Goal: Information Seeking & Learning: Learn about a topic

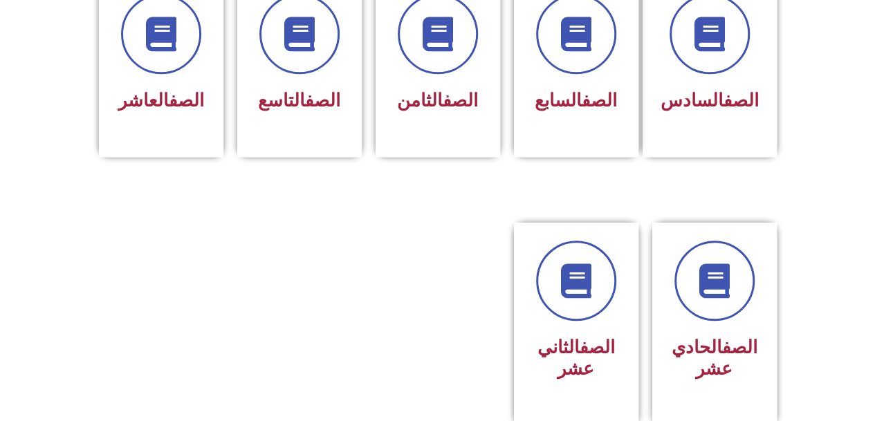
scroll to position [635, 0]
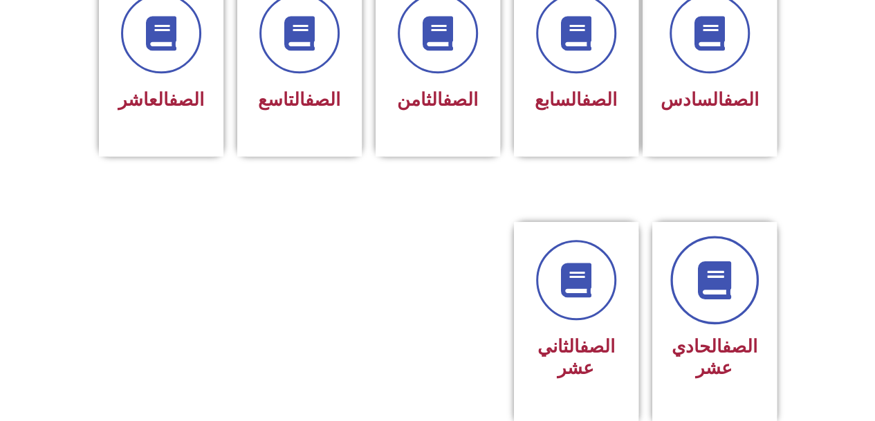
click at [722, 275] on link at bounding box center [714, 280] width 89 height 89
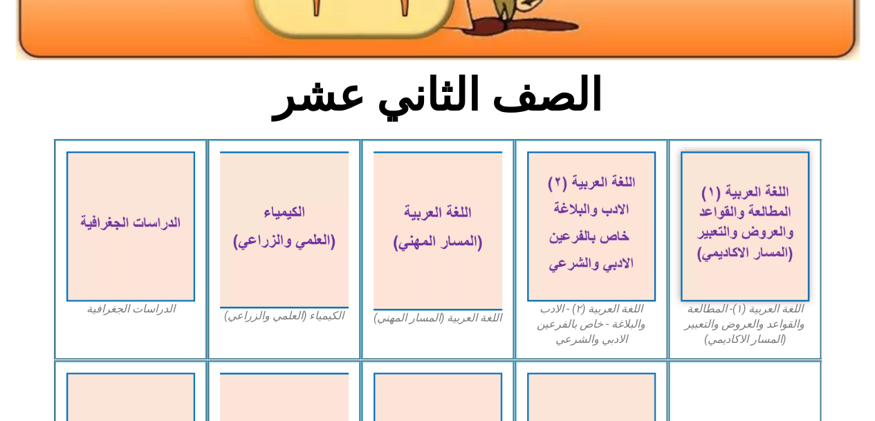
scroll to position [296, 0]
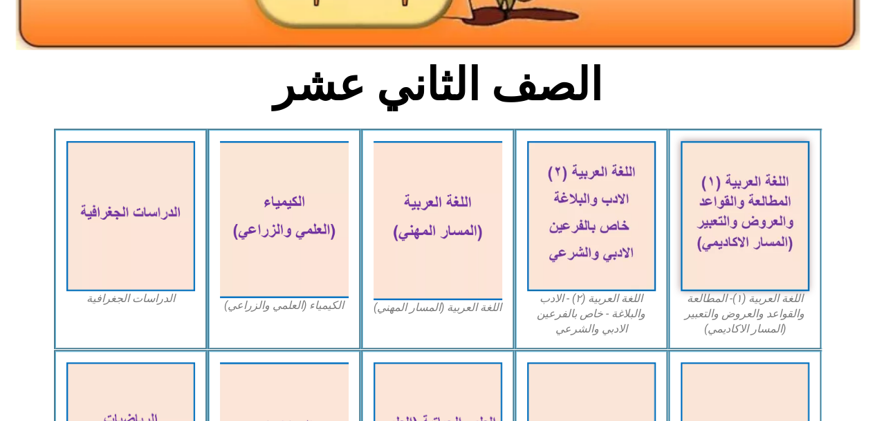
click at [722, 275] on img at bounding box center [745, 215] width 129 height 149
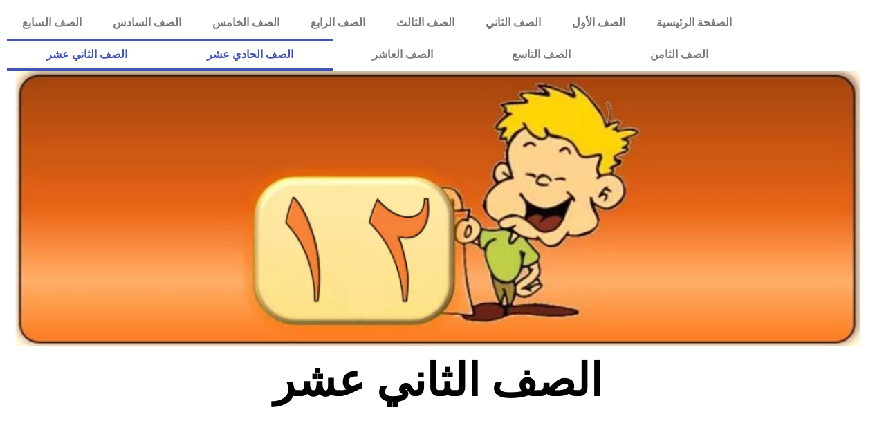
click at [280, 49] on link "الصف الحادي عشر" at bounding box center [249, 55] width 165 height 32
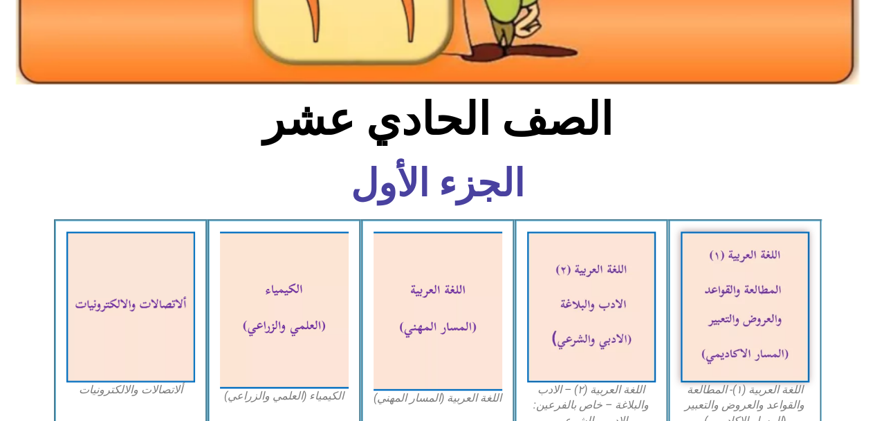
scroll to position [260, 0]
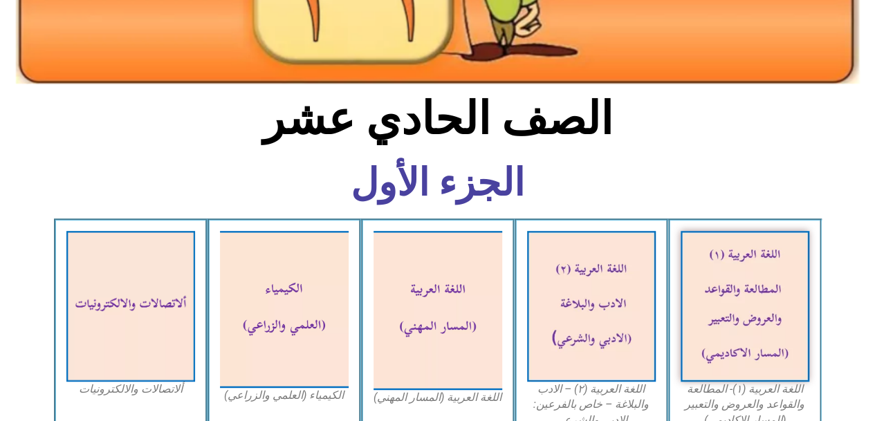
click at [708, 331] on img at bounding box center [745, 306] width 129 height 151
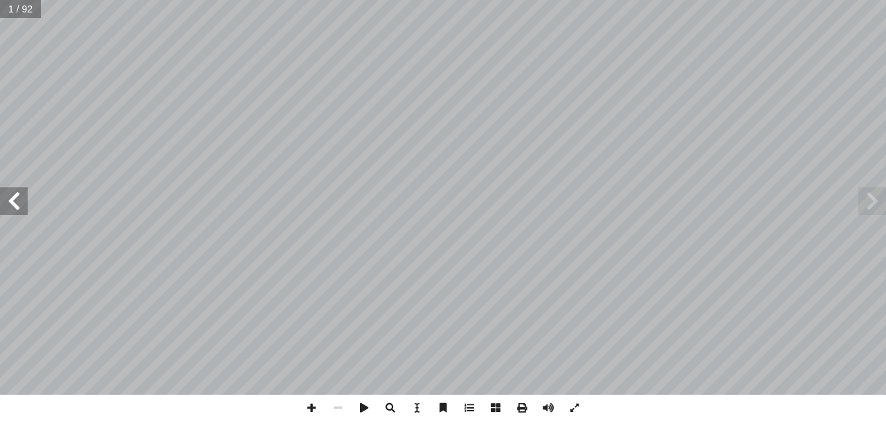
click at [26, 201] on span at bounding box center [14, 202] width 28 height 28
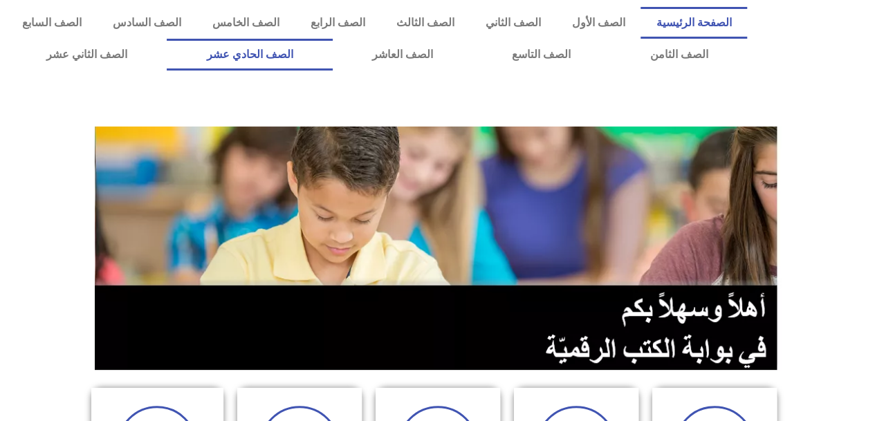
click at [332, 41] on link "الصف الحادي عشر" at bounding box center [249, 55] width 165 height 32
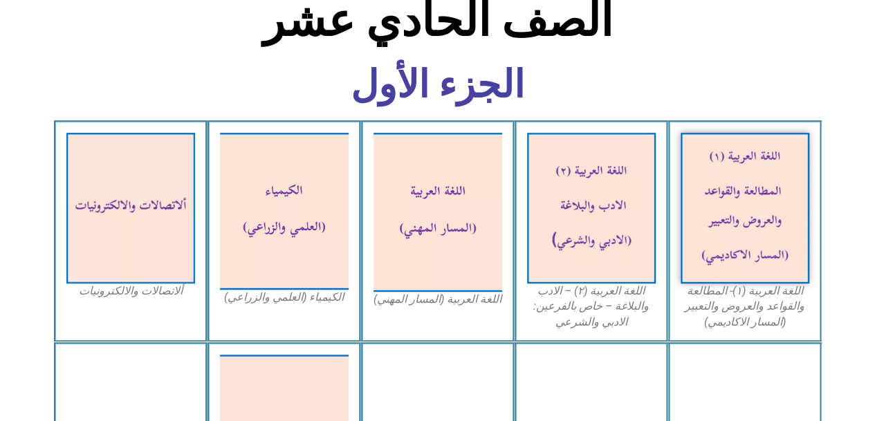
scroll to position [359, 0]
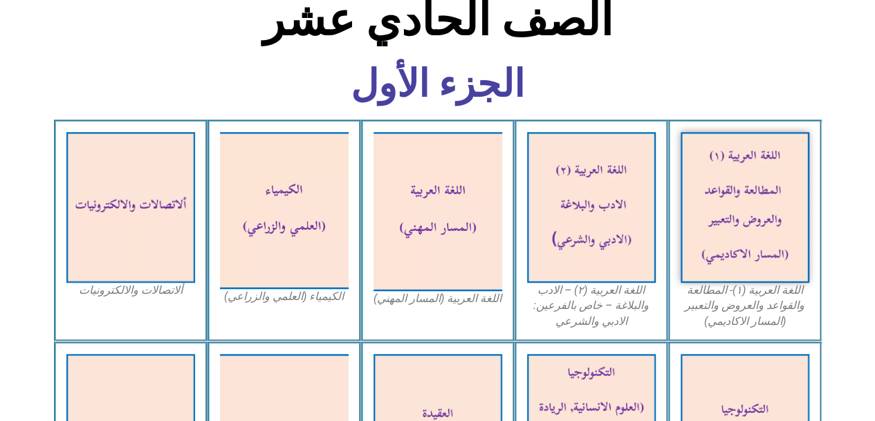
click at [761, 235] on img at bounding box center [745, 207] width 129 height 151
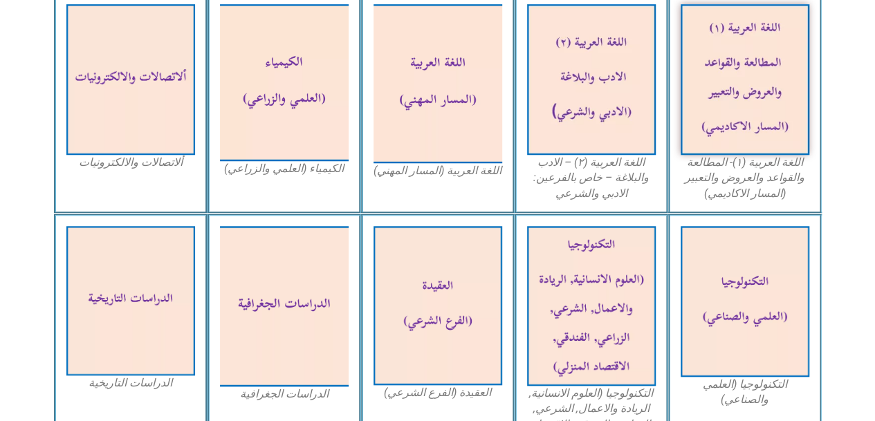
scroll to position [481, 0]
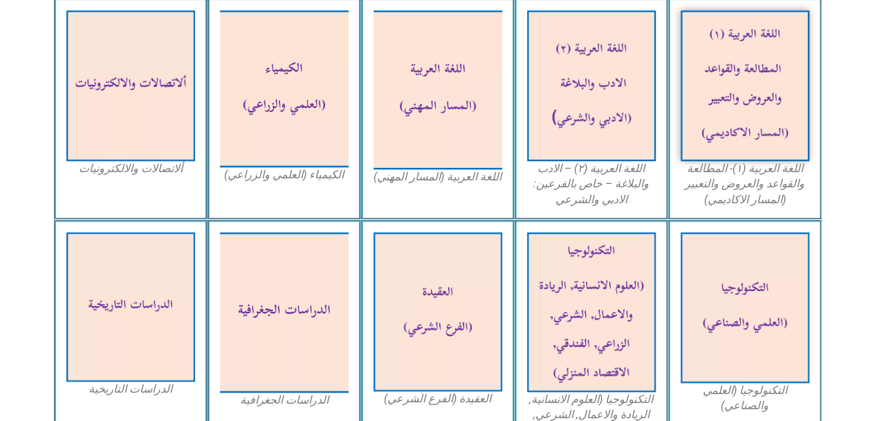
click at [282, 102] on img at bounding box center [284, 88] width 129 height 157
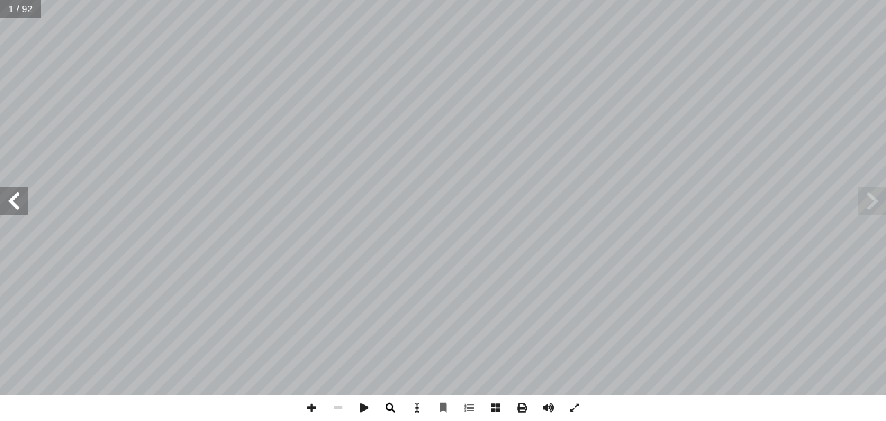
click at [395, 406] on span at bounding box center [390, 408] width 26 height 26
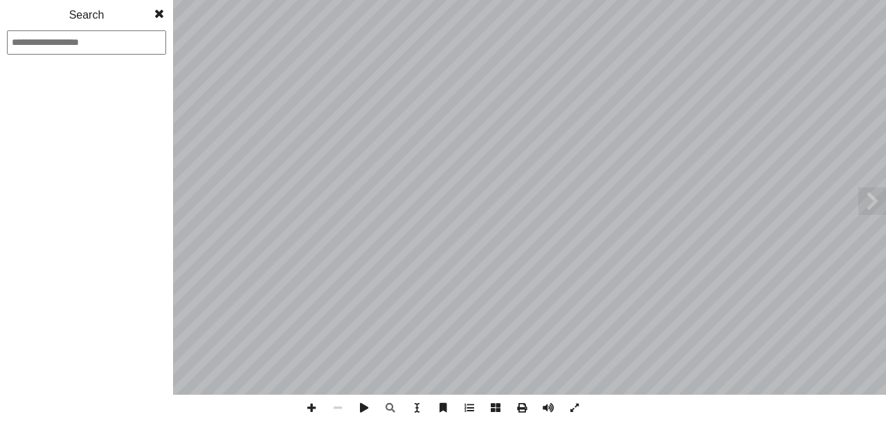
click at [161, 10] on span at bounding box center [159, 14] width 25 height 28
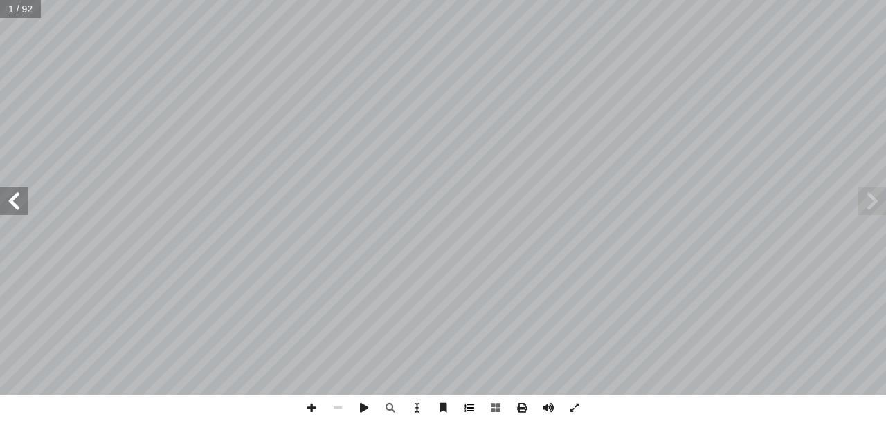
click at [466, 419] on span at bounding box center [469, 408] width 26 height 26
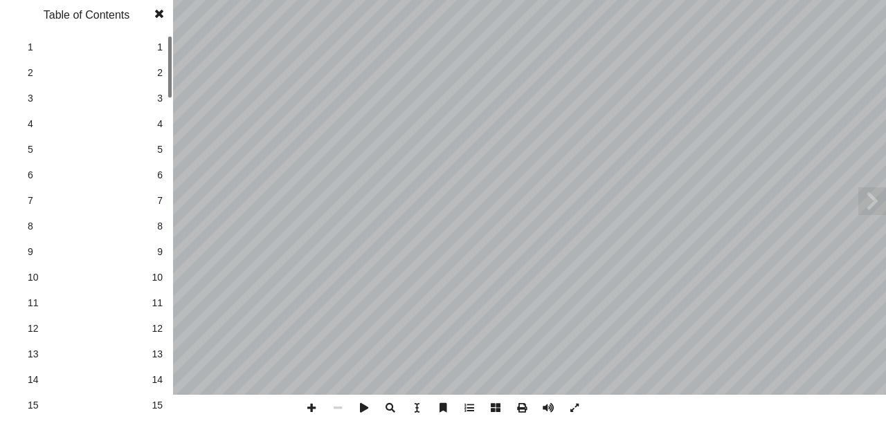
click at [466, 419] on span at bounding box center [469, 408] width 26 height 26
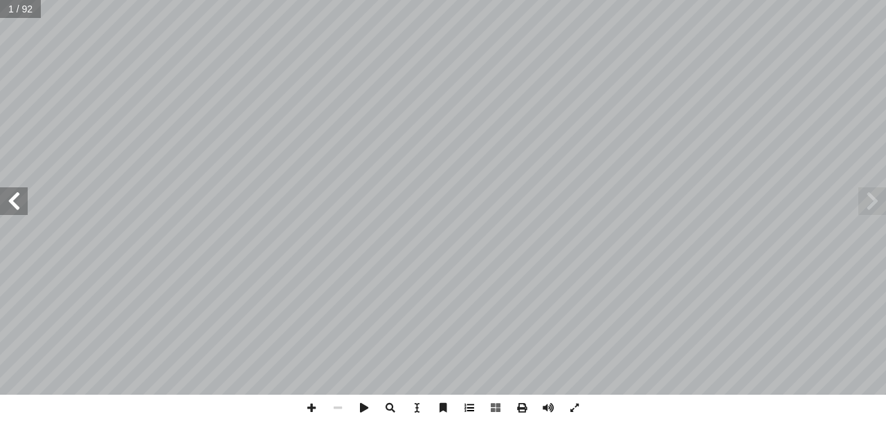
click at [471, 402] on span at bounding box center [469, 408] width 26 height 26
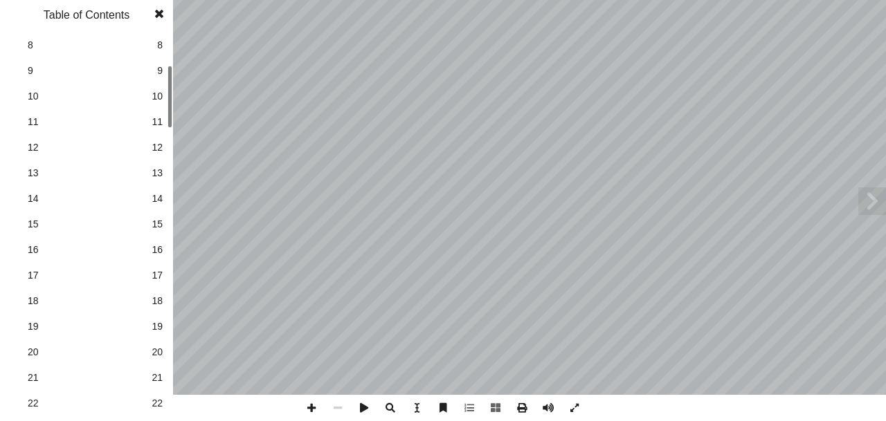
click at [37, 194] on span "14" at bounding box center [87, 199] width 118 height 15
click at [163, 12] on span at bounding box center [159, 14] width 25 height 28
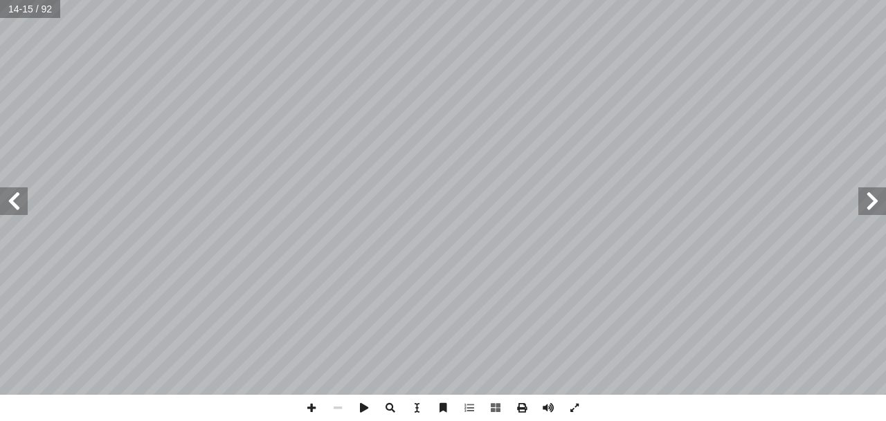
click at [16, 197] on span at bounding box center [14, 202] width 28 height 28
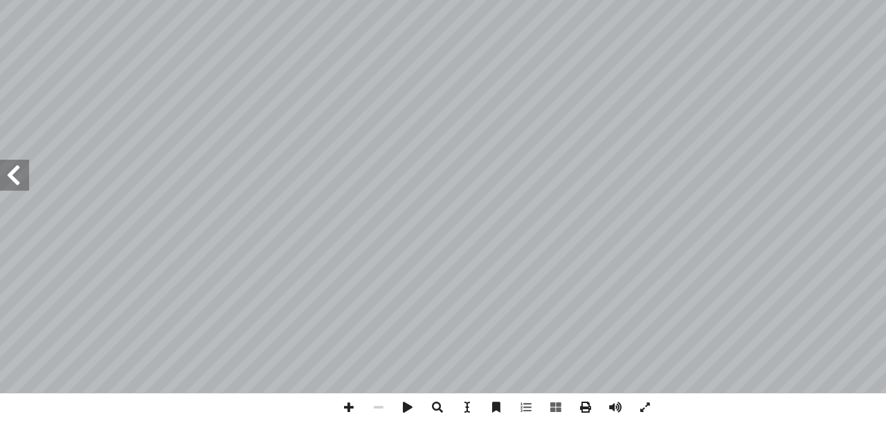
click at [18, 201] on span at bounding box center [14, 202] width 28 height 28
